Goal: Navigation & Orientation: Find specific page/section

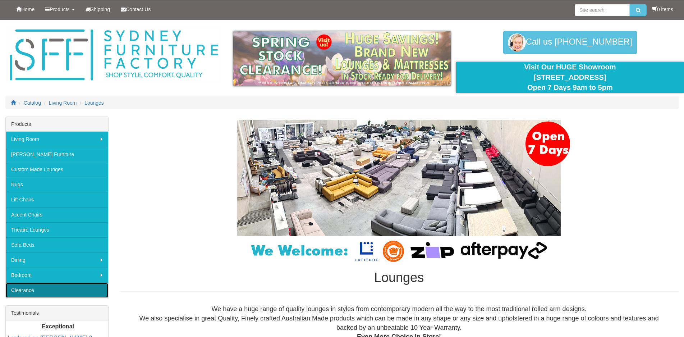
click at [27, 290] on link "Clearance" at bounding box center [57, 289] width 102 height 15
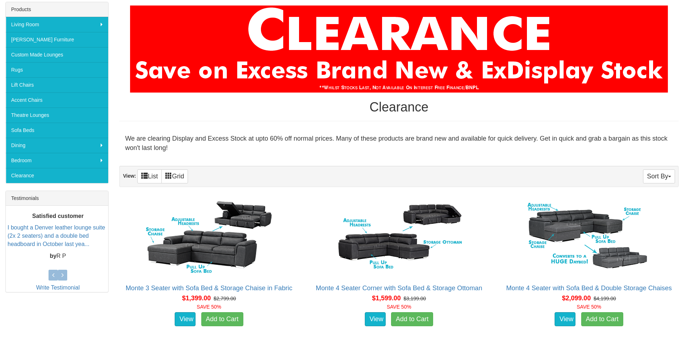
scroll to position [72, 0]
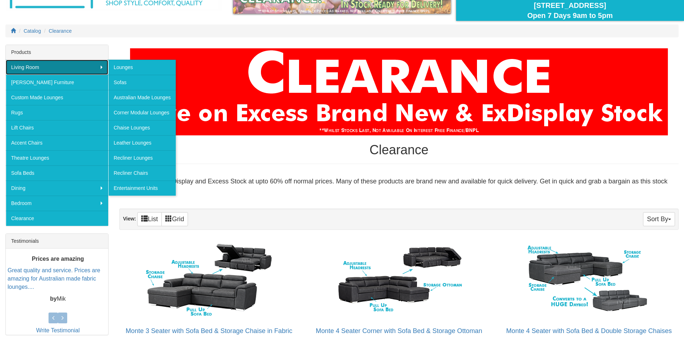
click at [29, 64] on link "Living Room" at bounding box center [57, 67] width 102 height 15
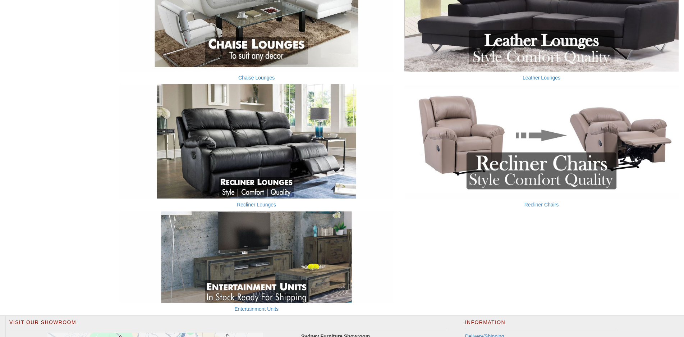
scroll to position [467, 0]
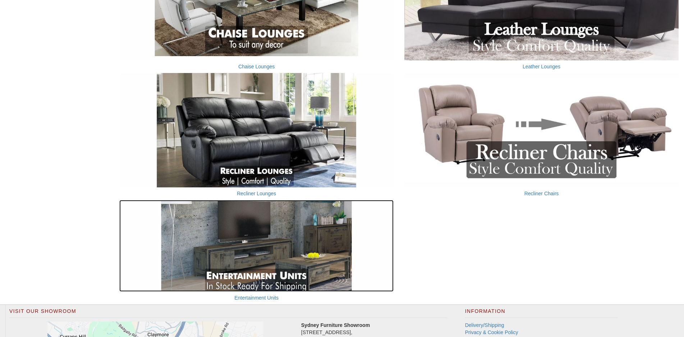
click at [305, 246] on img at bounding box center [256, 245] width 274 height 91
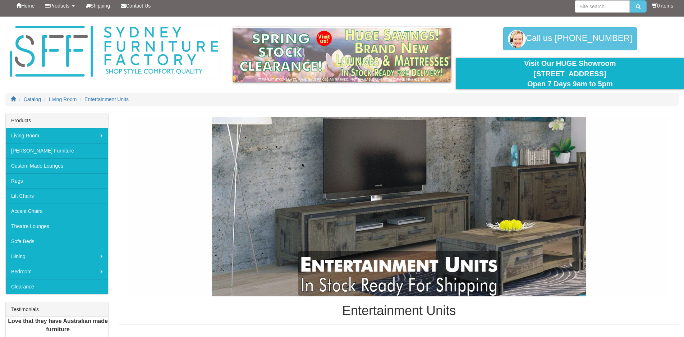
scroll to position [1, 0]
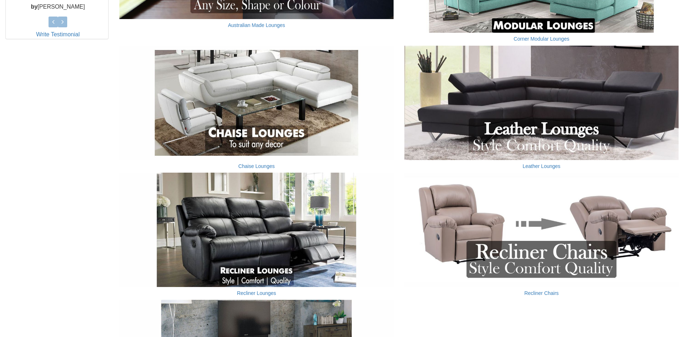
scroll to position [359, 0]
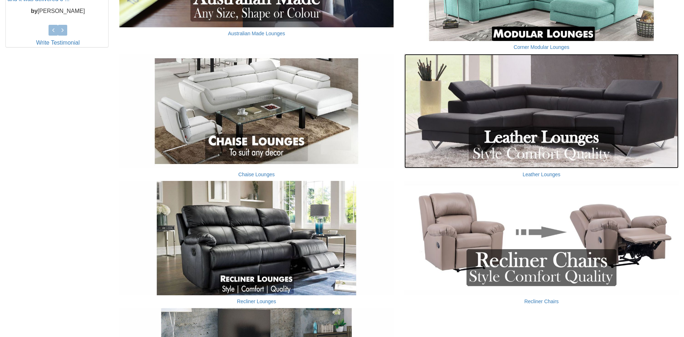
click at [524, 129] on img at bounding box center [541, 111] width 274 height 114
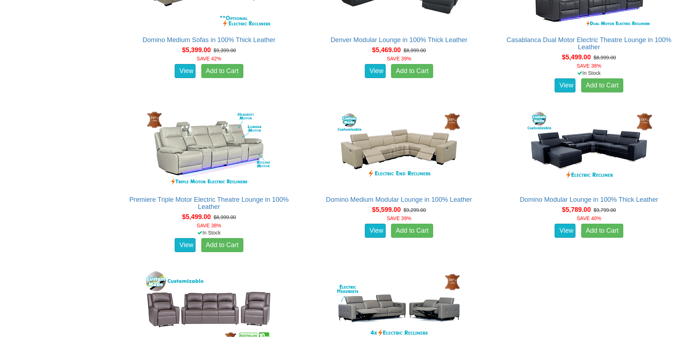
scroll to position [2335, 0]
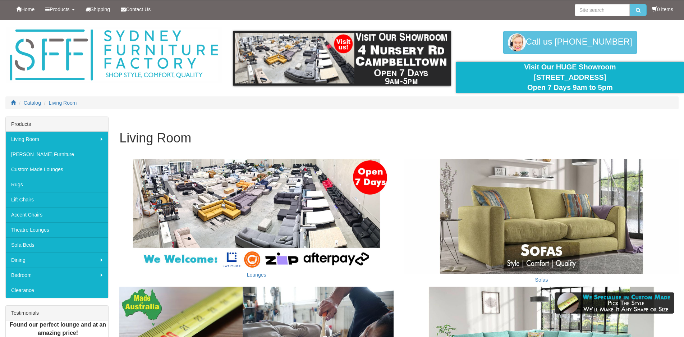
scroll to position [359, 0]
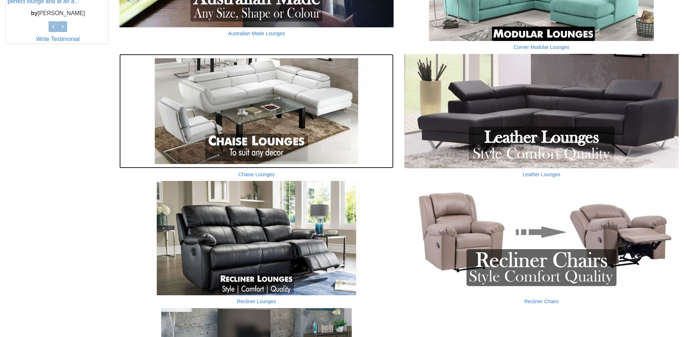
click at [271, 111] on img at bounding box center [256, 111] width 274 height 114
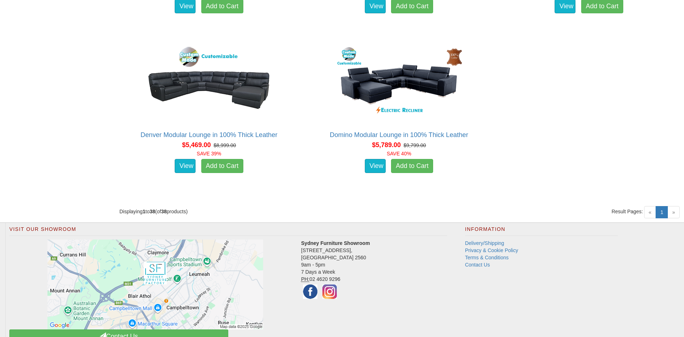
scroll to position [2368, 0]
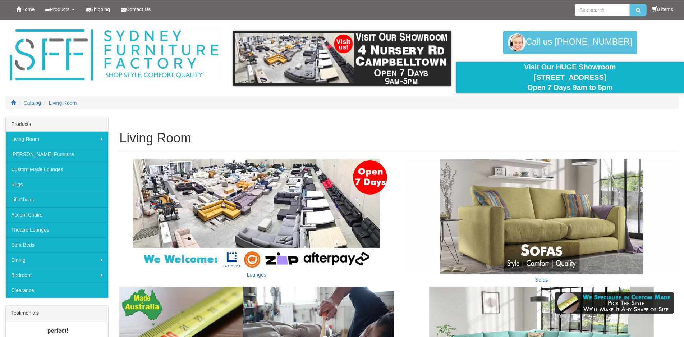
scroll to position [359, 0]
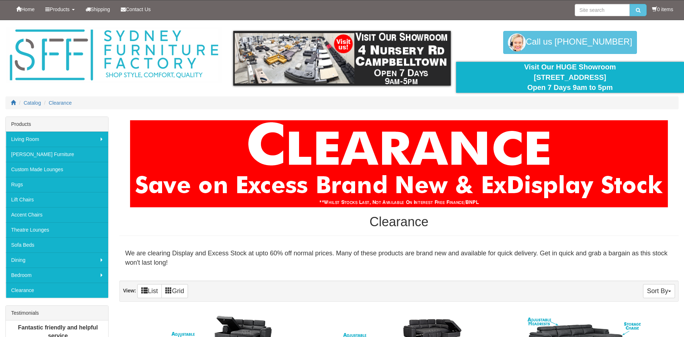
scroll to position [72, 0]
